Goal: Navigation & Orientation: Find specific page/section

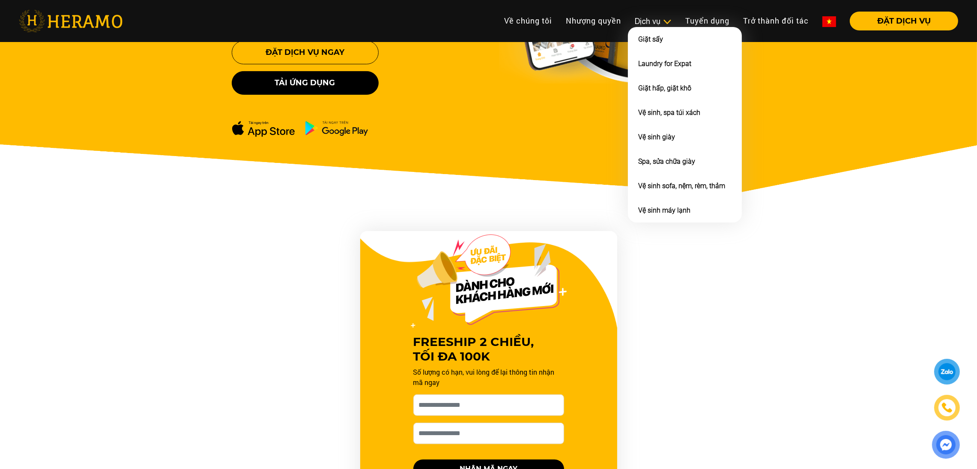
scroll to position [300, 0]
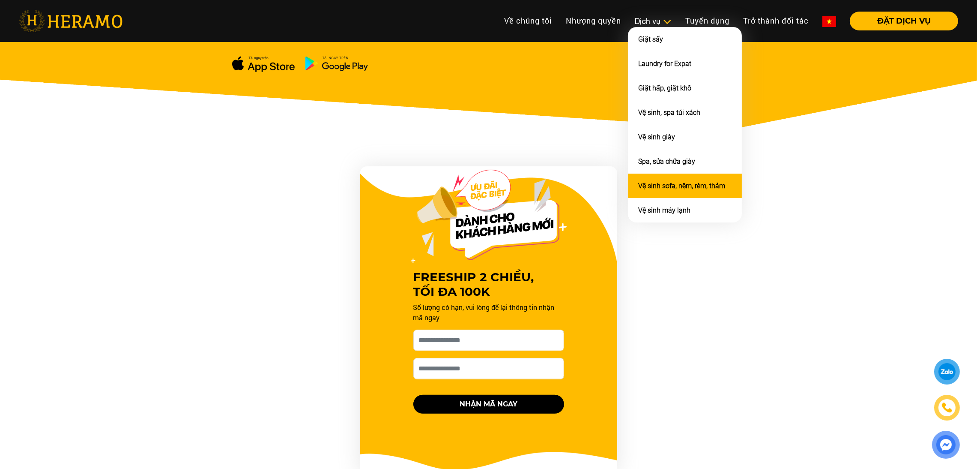
click at [658, 183] on link "Vệ sinh sofa, nệm, rèm, thảm" at bounding box center [681, 186] width 87 height 8
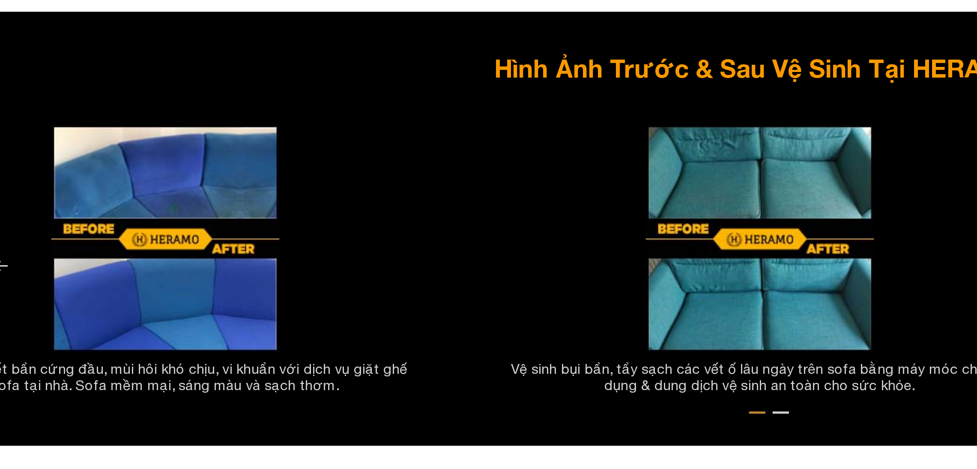
scroll to position [1541, 0]
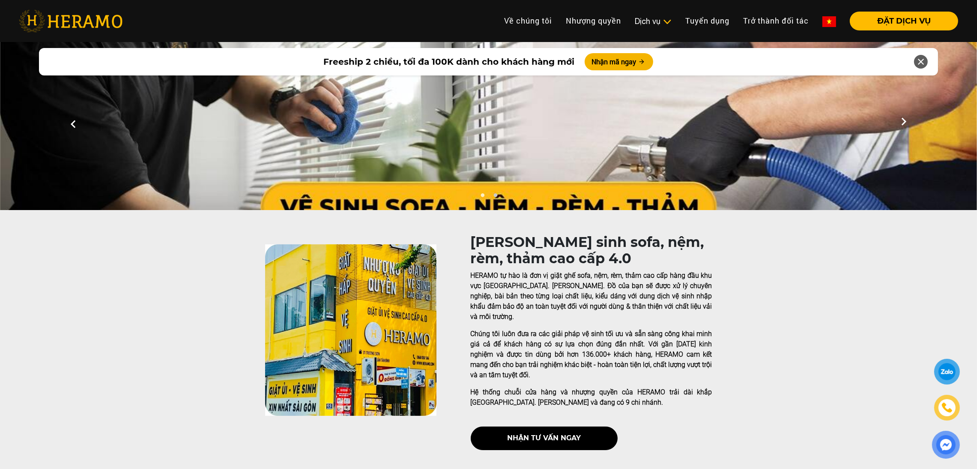
click at [904, 122] on icon at bounding box center [903, 125] width 15 height 6
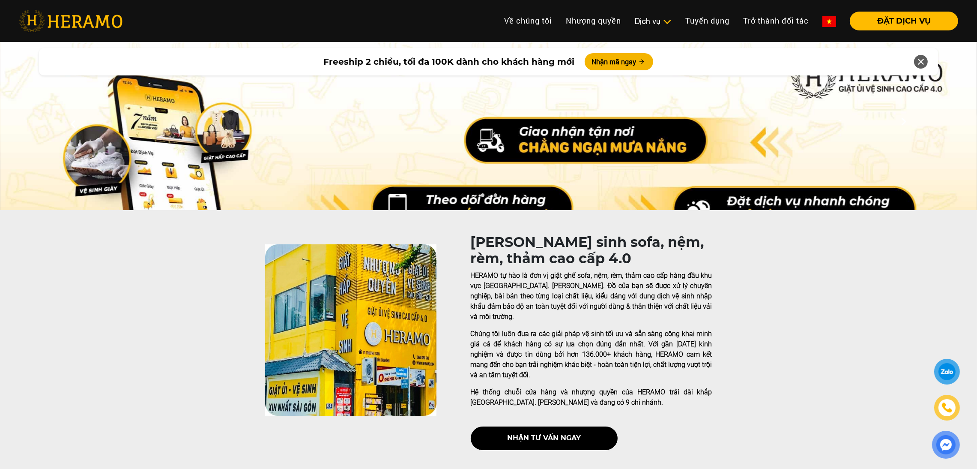
click at [904, 122] on icon at bounding box center [903, 125] width 15 height 6
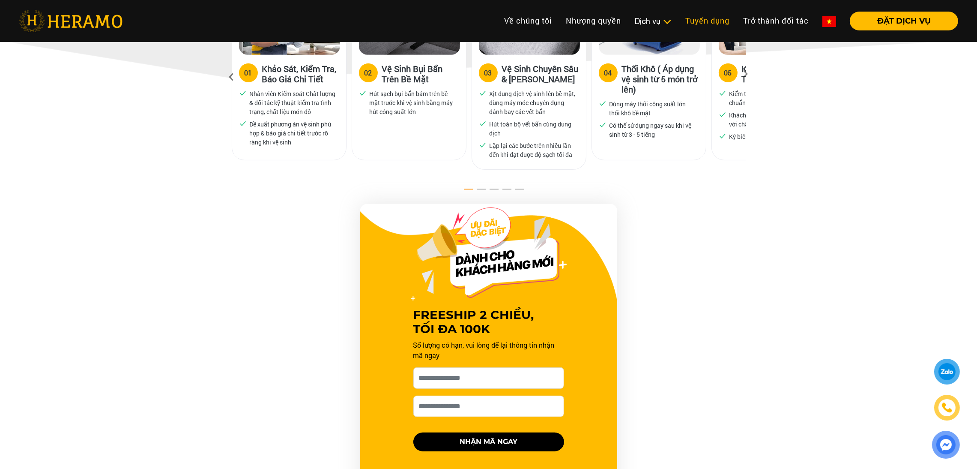
scroll to position [544, 0]
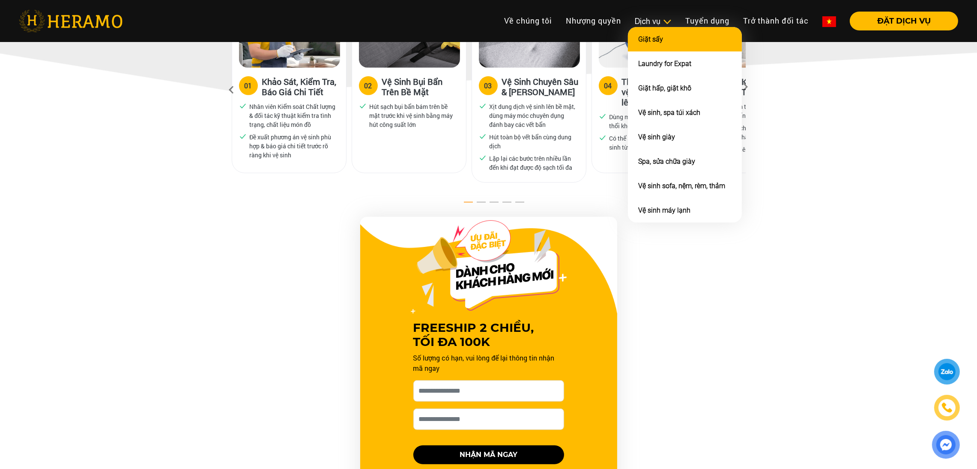
click at [665, 27] on li "Giặt sấy" at bounding box center [685, 39] width 114 height 24
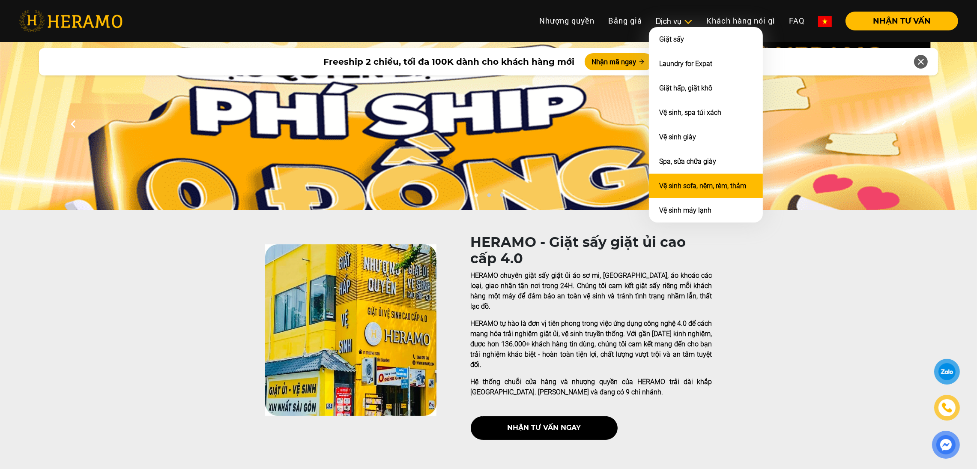
click at [686, 182] on link "Vệ sinh sofa, nệm, rèm, thảm" at bounding box center [702, 186] width 87 height 8
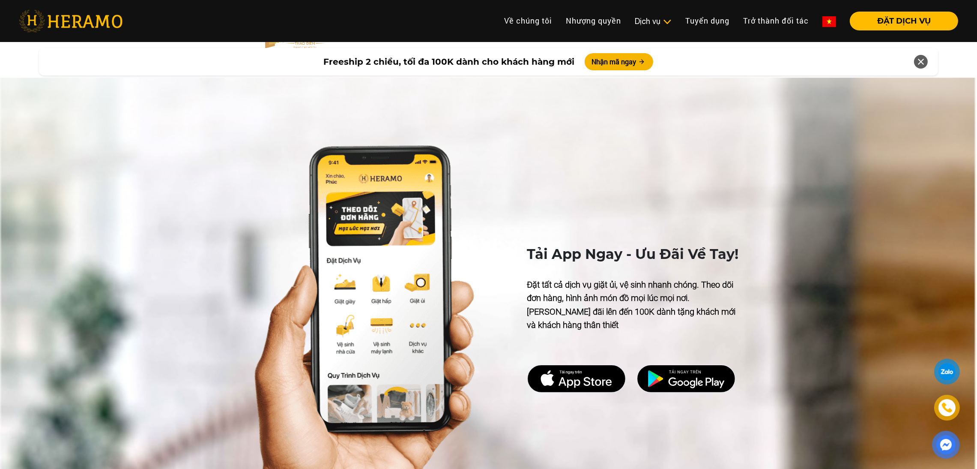
scroll to position [2850, 0]
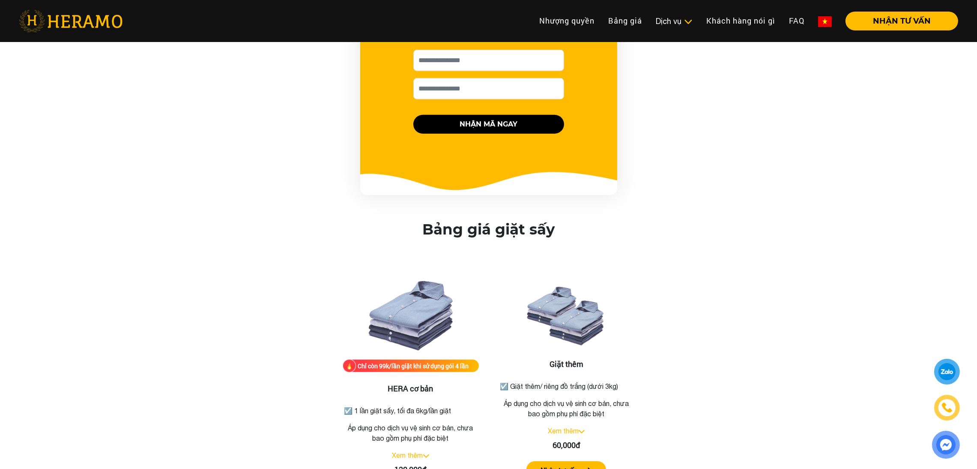
scroll to position [883, 0]
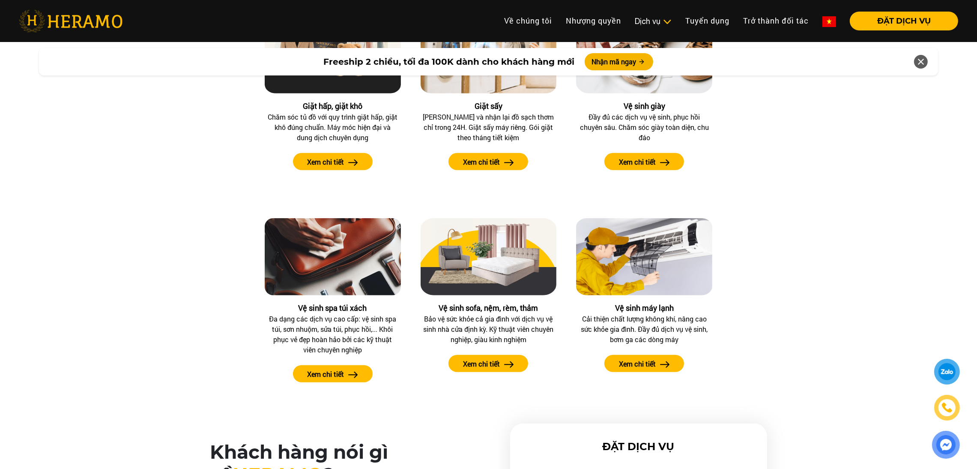
scroll to position [871, 0]
click at [501, 365] on button "Xem chi tiết" at bounding box center [488, 363] width 80 height 17
